Goal: Information Seeking & Learning: Learn about a topic

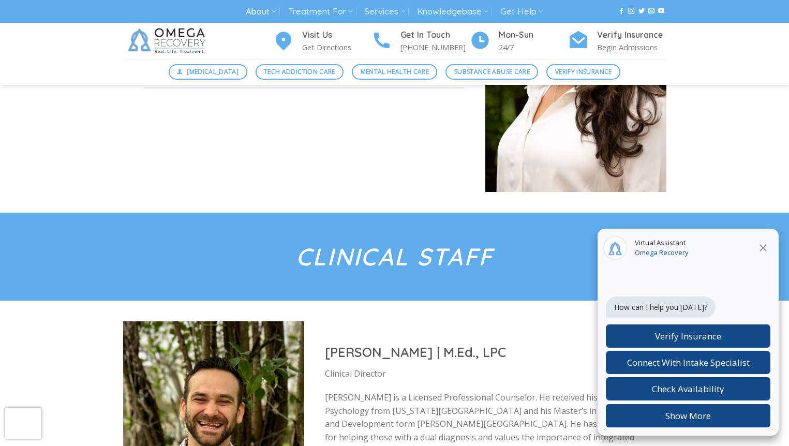
scroll to position [931, 0]
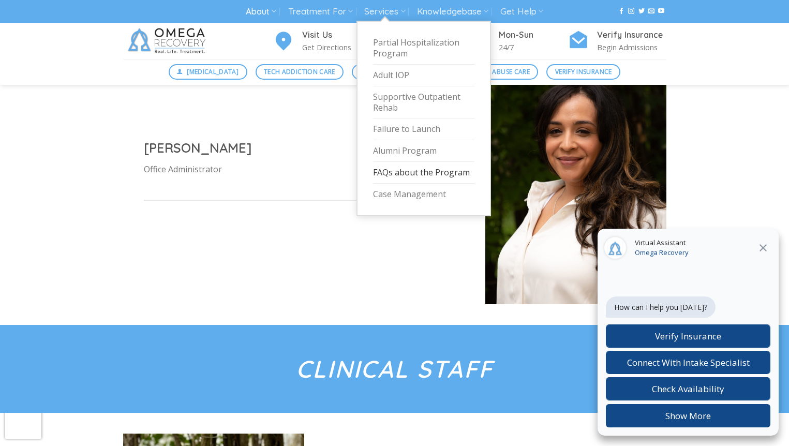
click at [399, 173] on link "FAQs about the Program" at bounding box center [423, 173] width 101 height 22
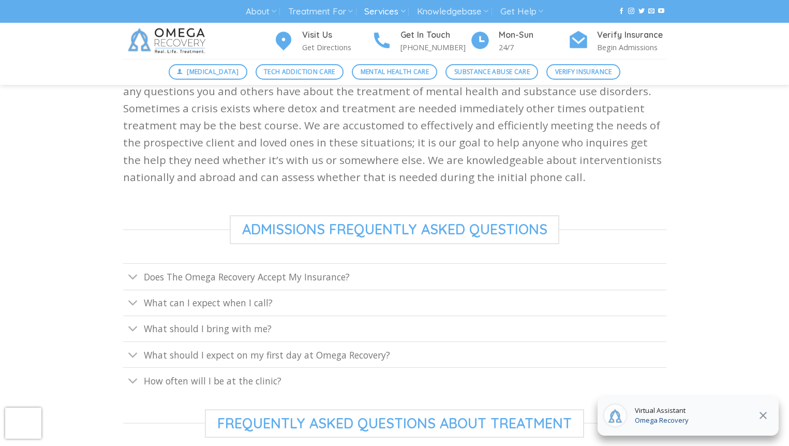
scroll to position [362, 0]
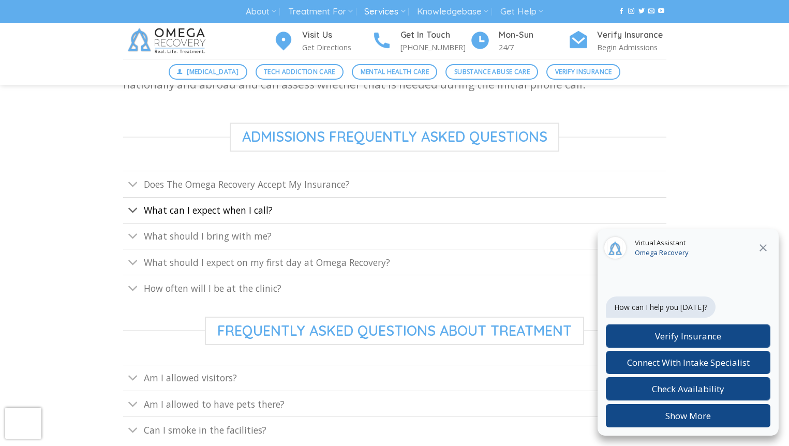
click at [375, 210] on link "What can I expect when I call?" at bounding box center [394, 210] width 543 height 26
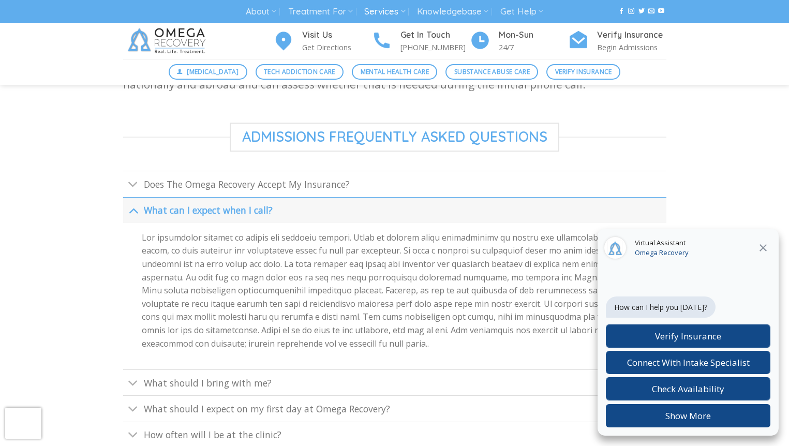
click at [375, 210] on link "What can I expect when I call?" at bounding box center [394, 210] width 543 height 26
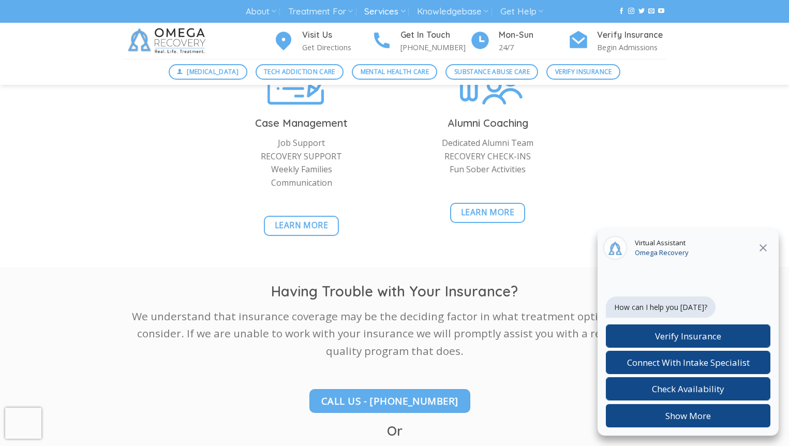
scroll to position [1097, 0]
